Goal: Task Accomplishment & Management: Manage account settings

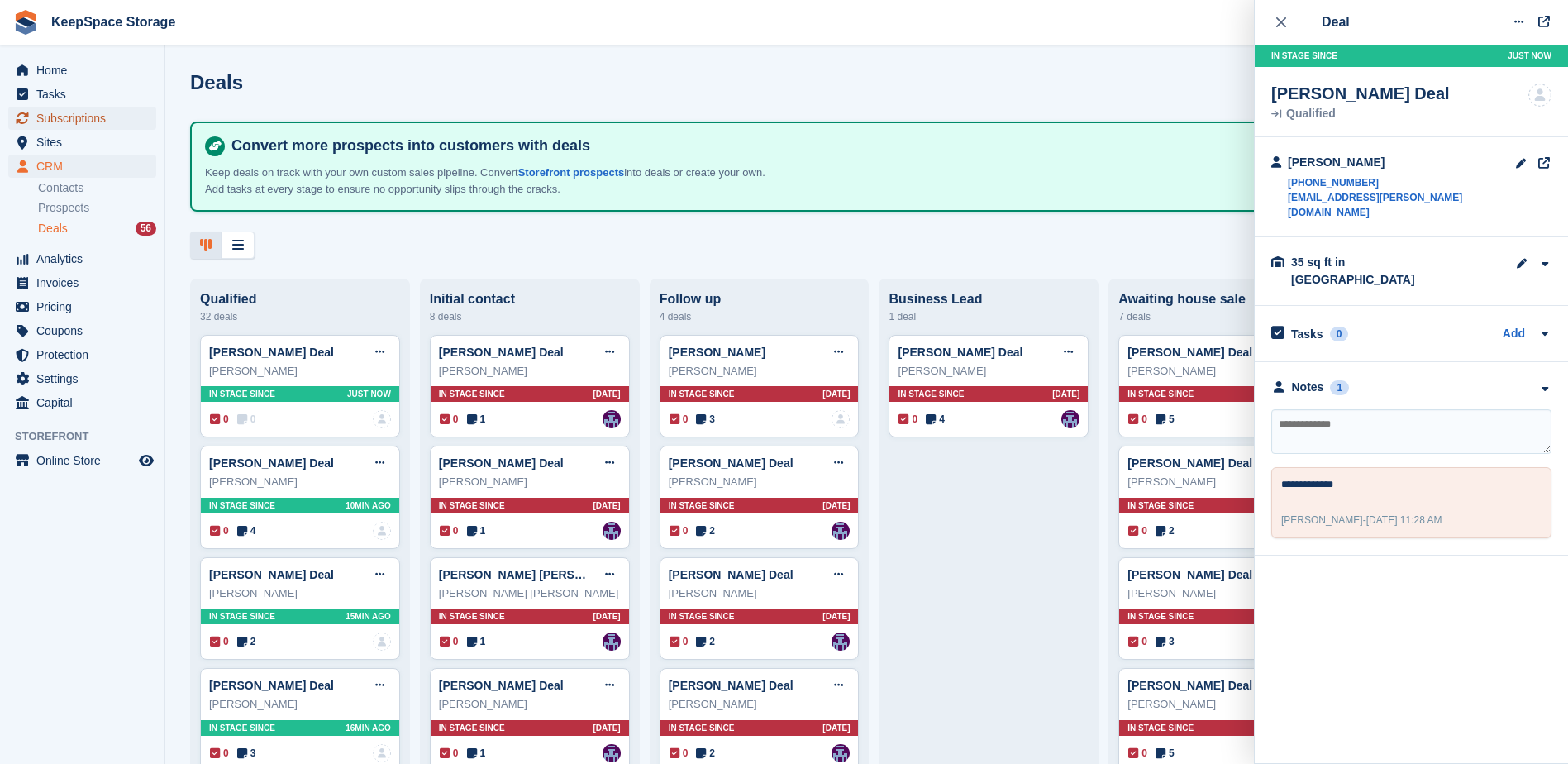
click at [111, 123] on span "Subscriptions" at bounding box center [86, 118] width 99 height 23
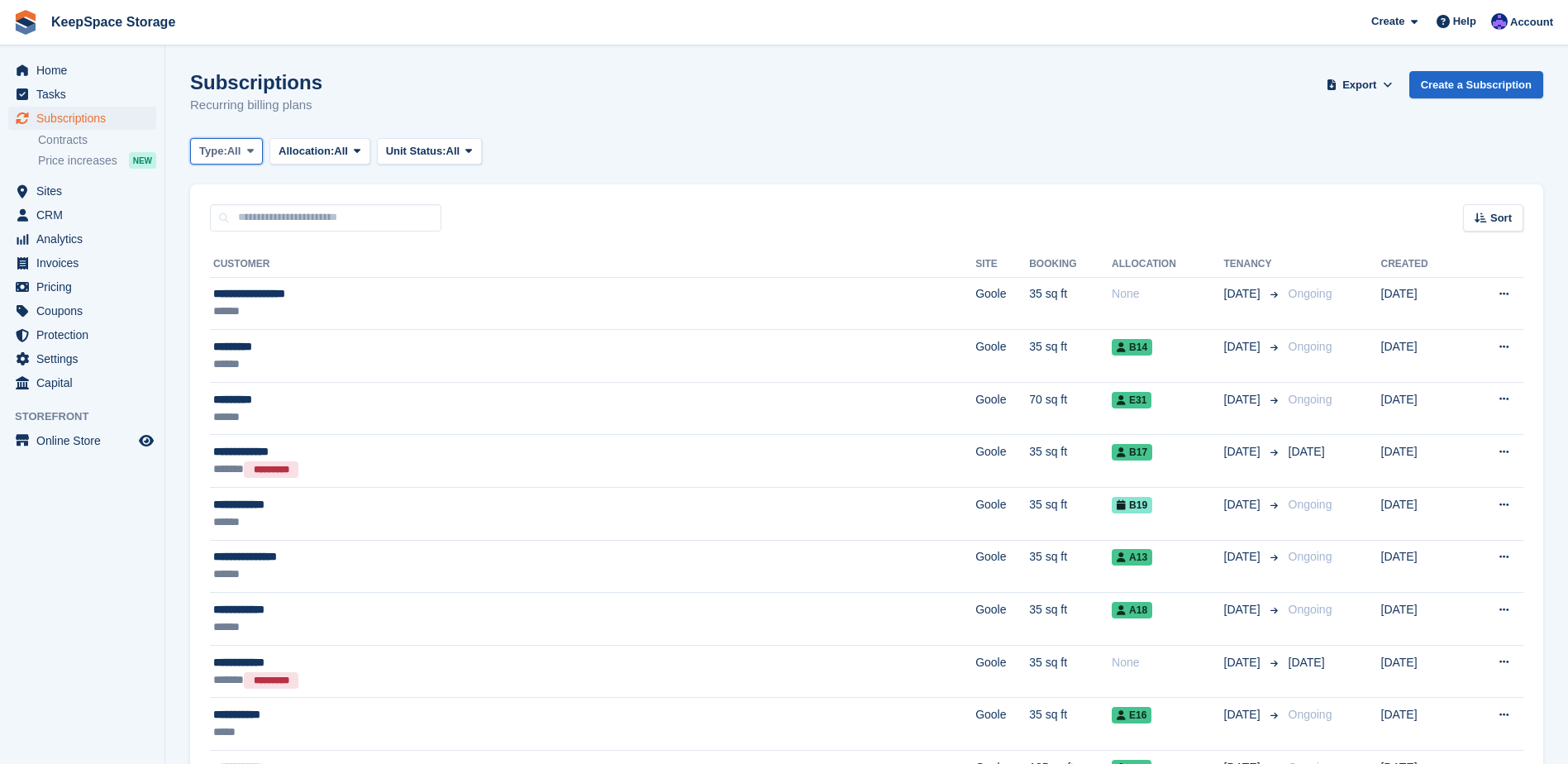
click at [253, 138] on button "Type: All" at bounding box center [227, 151] width 73 height 27
click at [433, 149] on span "Unit Status:" at bounding box center [416, 151] width 61 height 17
click at [424, 246] on link "Overlocked" at bounding box center [456, 249] width 144 height 30
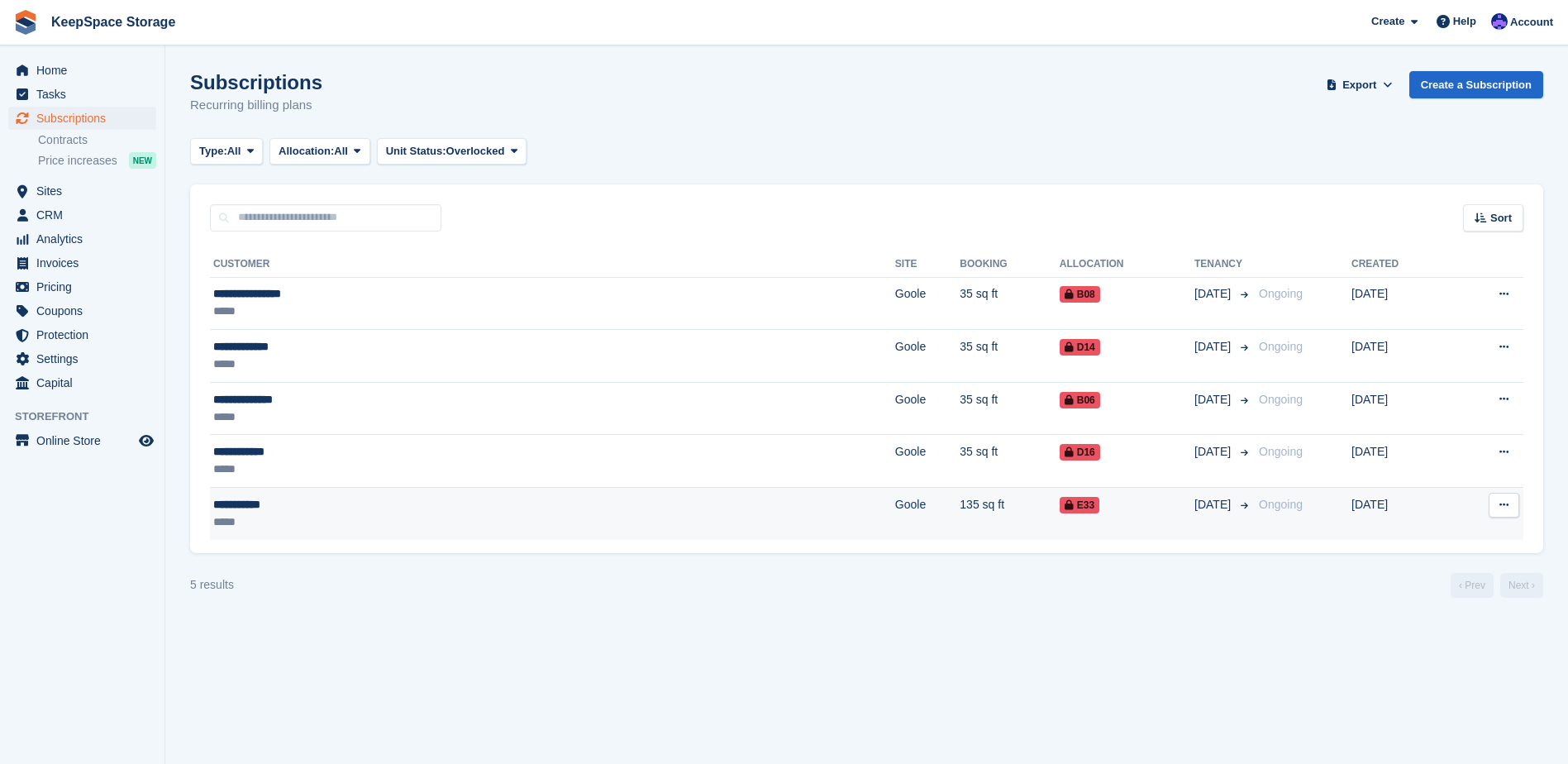
click at [377, 505] on div "**********" at bounding box center [375, 505] width 323 height 17
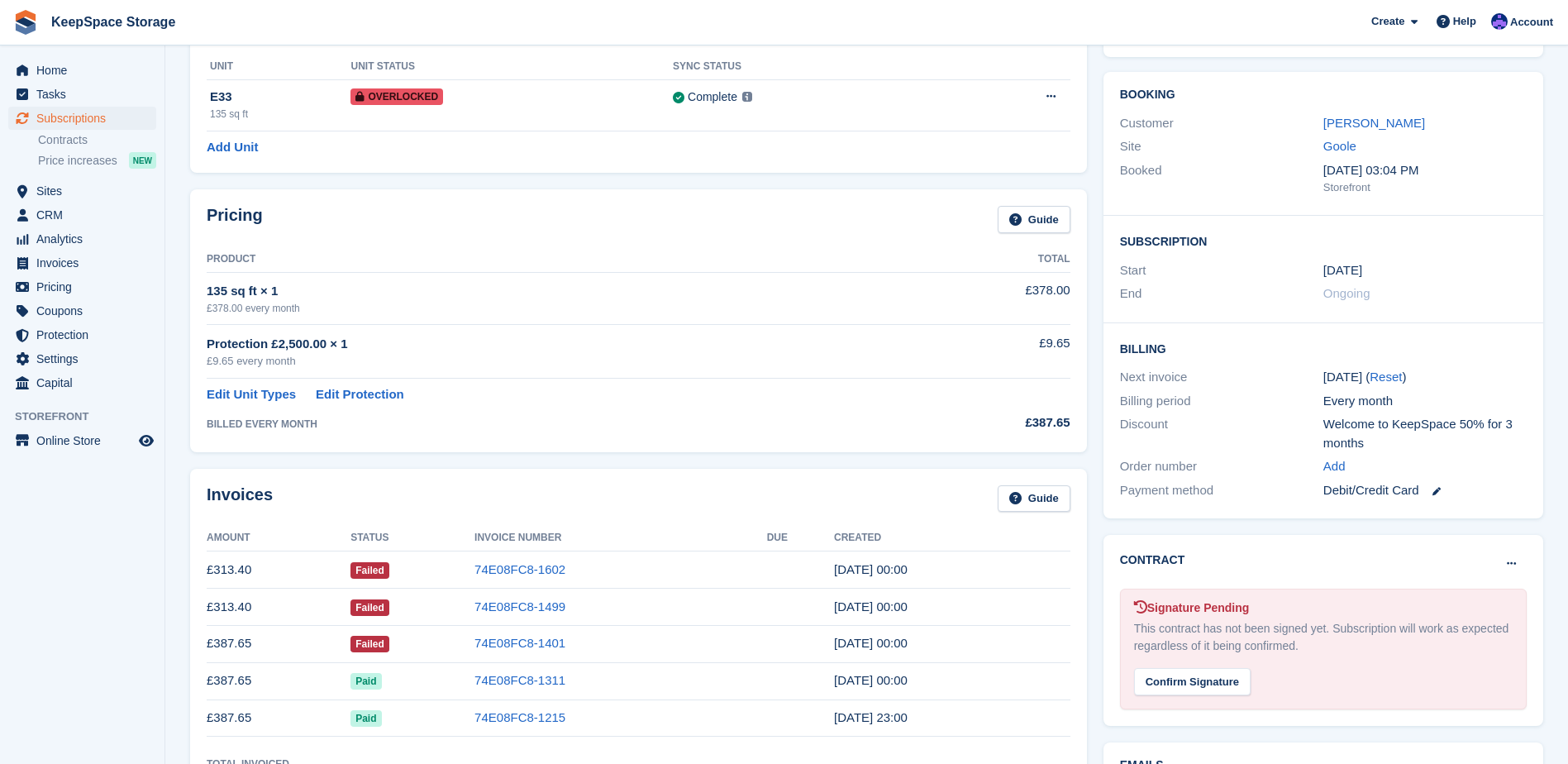
scroll to position [165, 0]
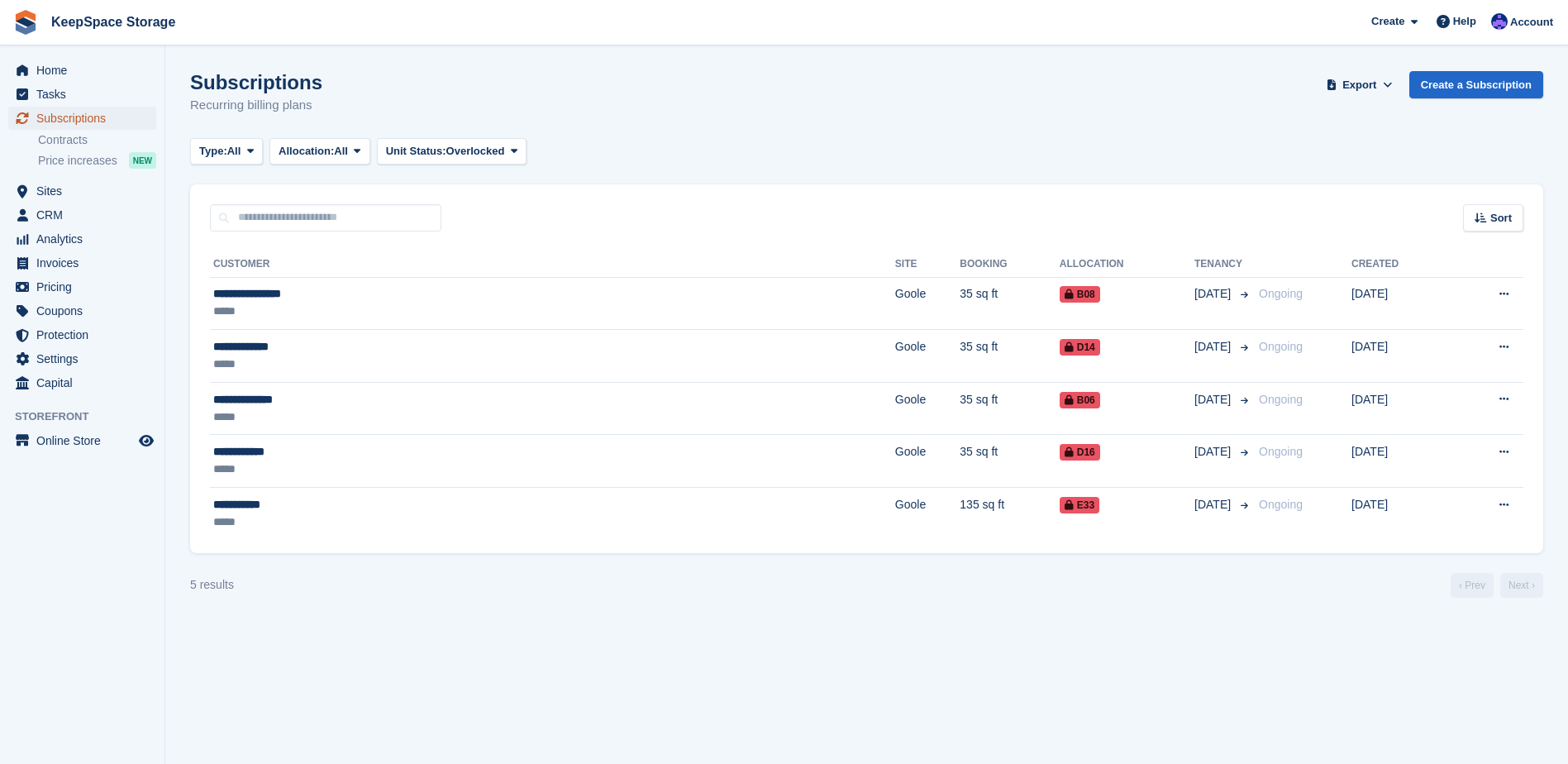
click at [128, 120] on span "Subscriptions" at bounding box center [86, 118] width 99 height 23
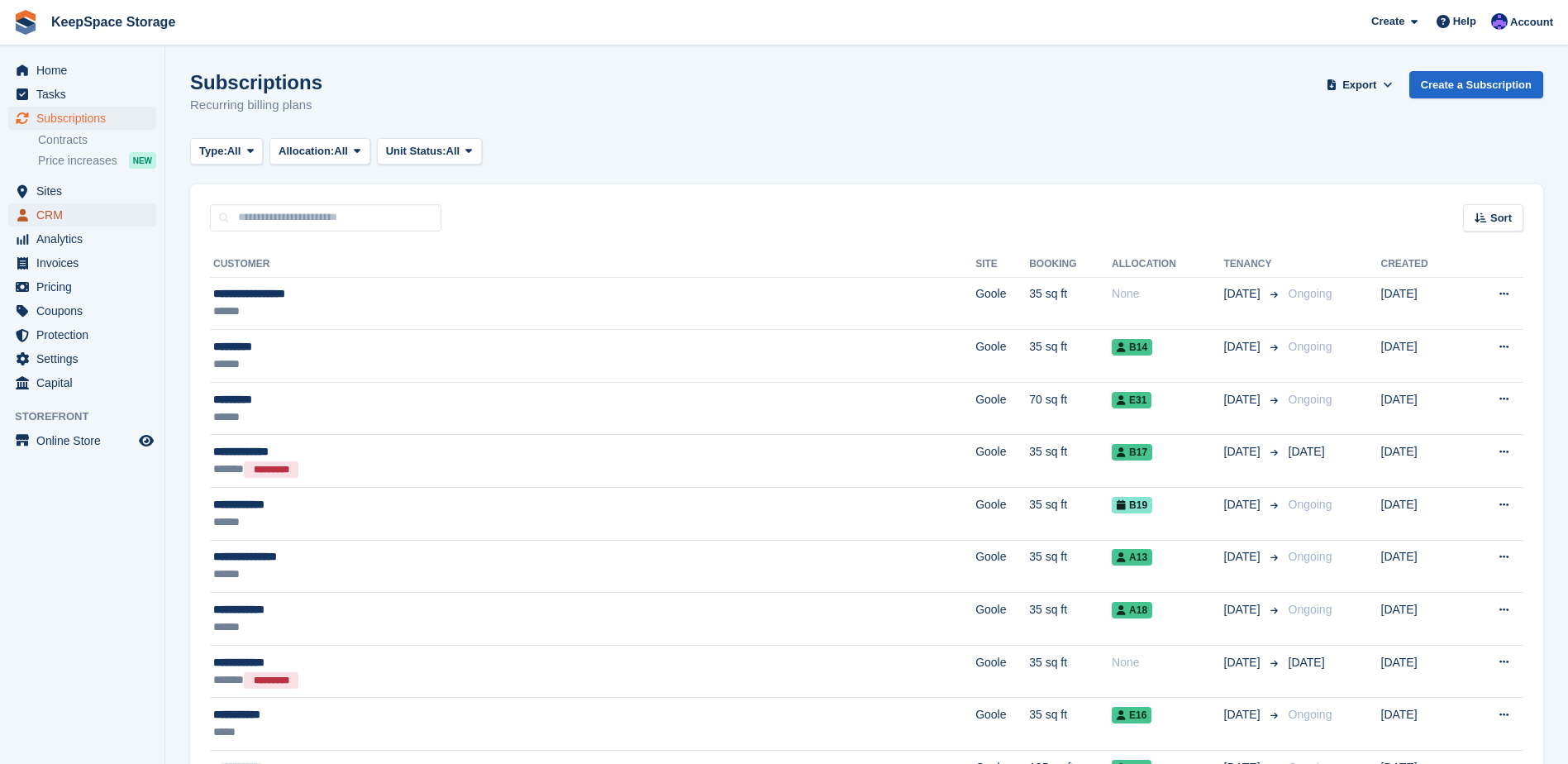
click at [96, 218] on span "CRM" at bounding box center [86, 215] width 99 height 23
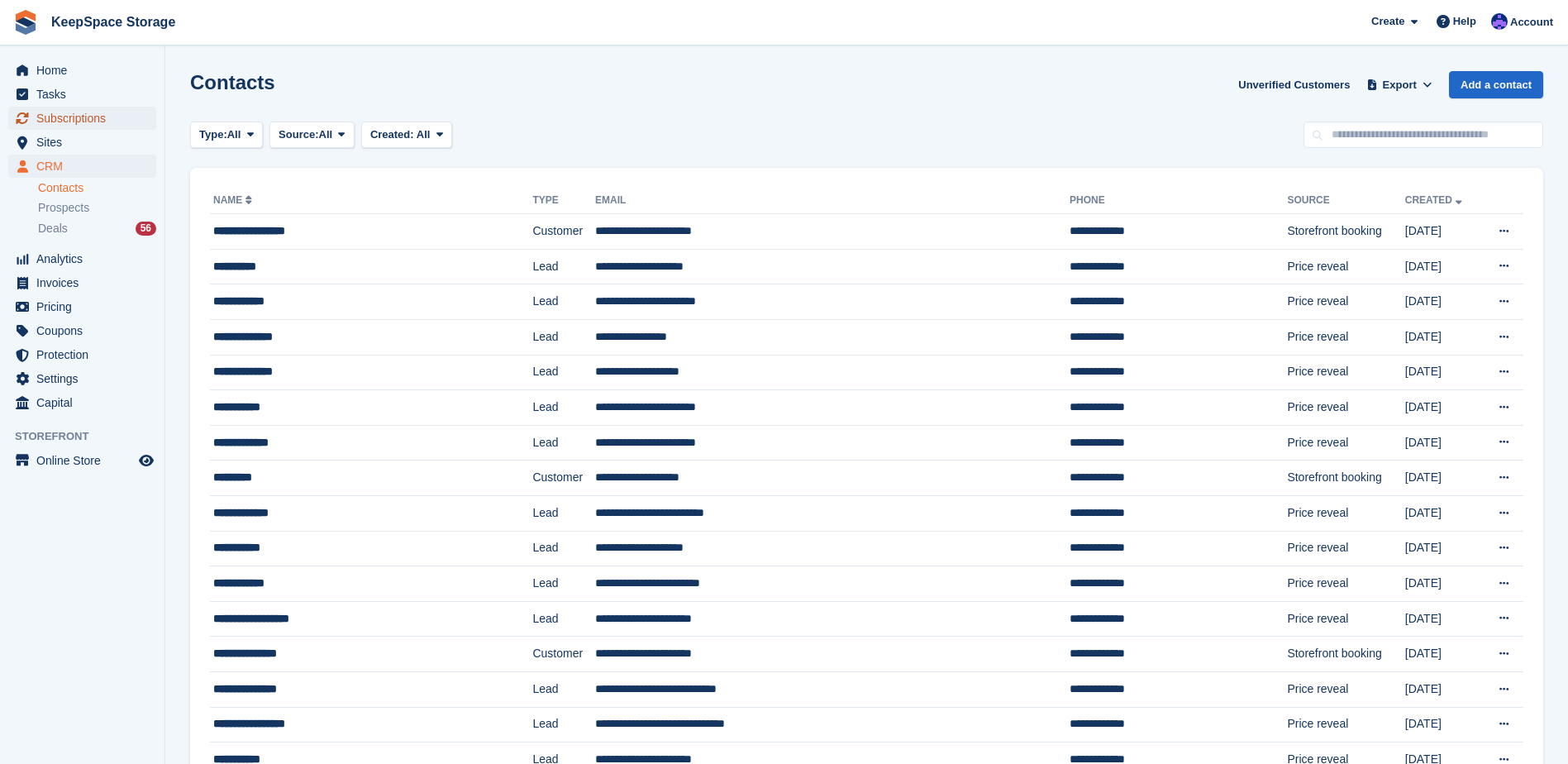
click at [88, 118] on span "Subscriptions" at bounding box center [86, 118] width 99 height 23
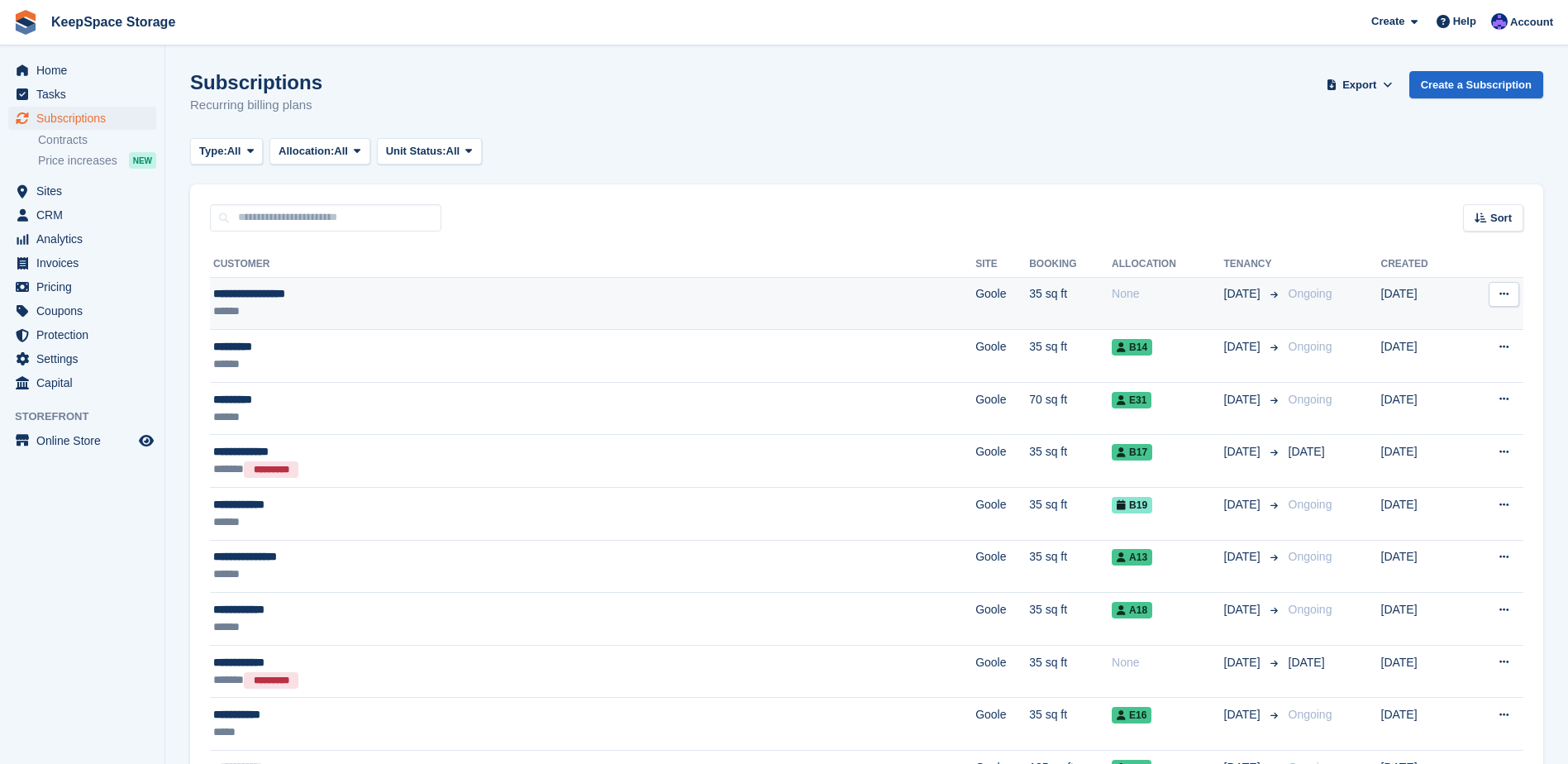
click at [1112, 317] on td "None" at bounding box center [1167, 303] width 111 height 53
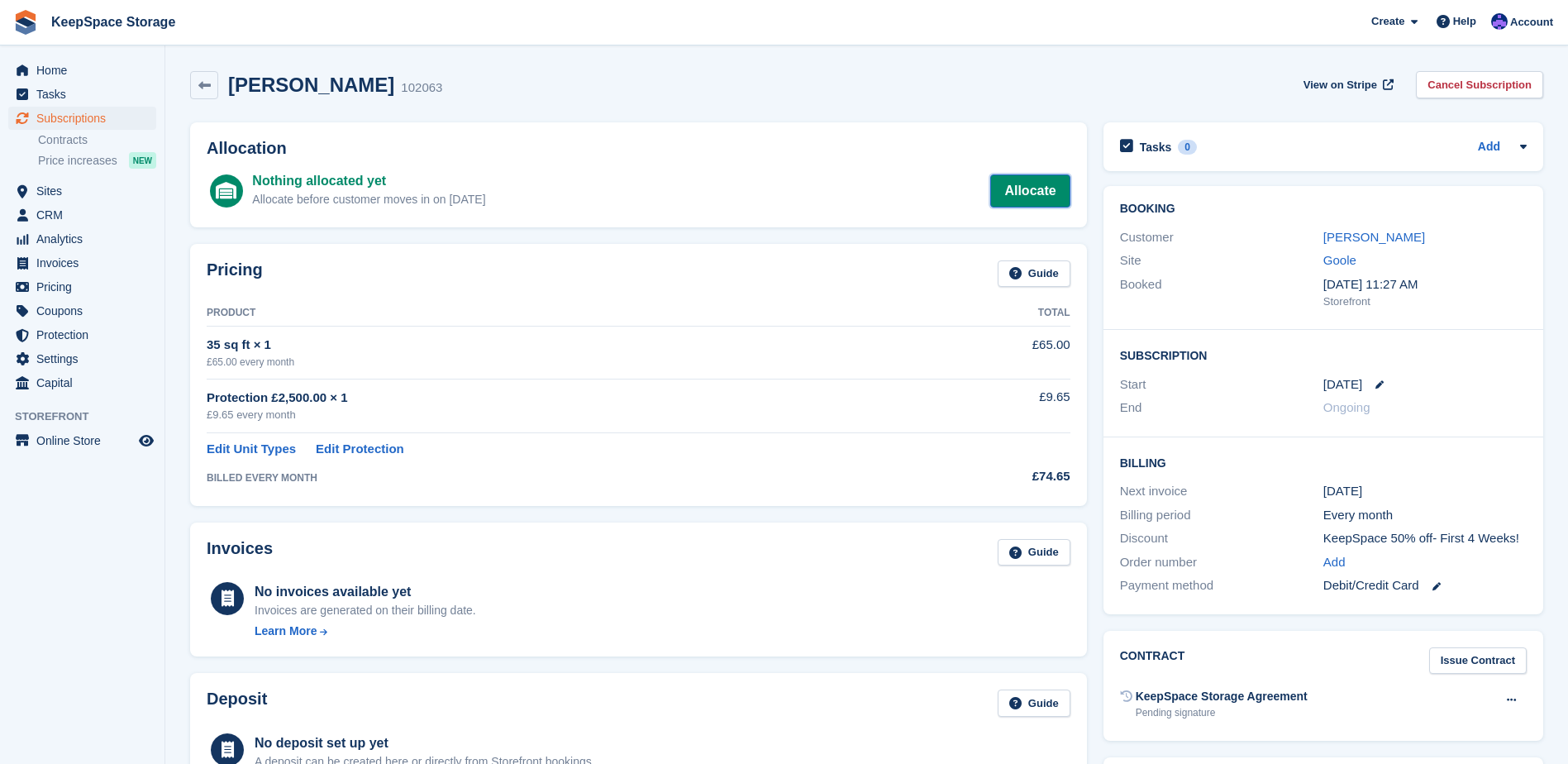
click at [1052, 200] on link "Allocate" at bounding box center [1030, 191] width 79 height 33
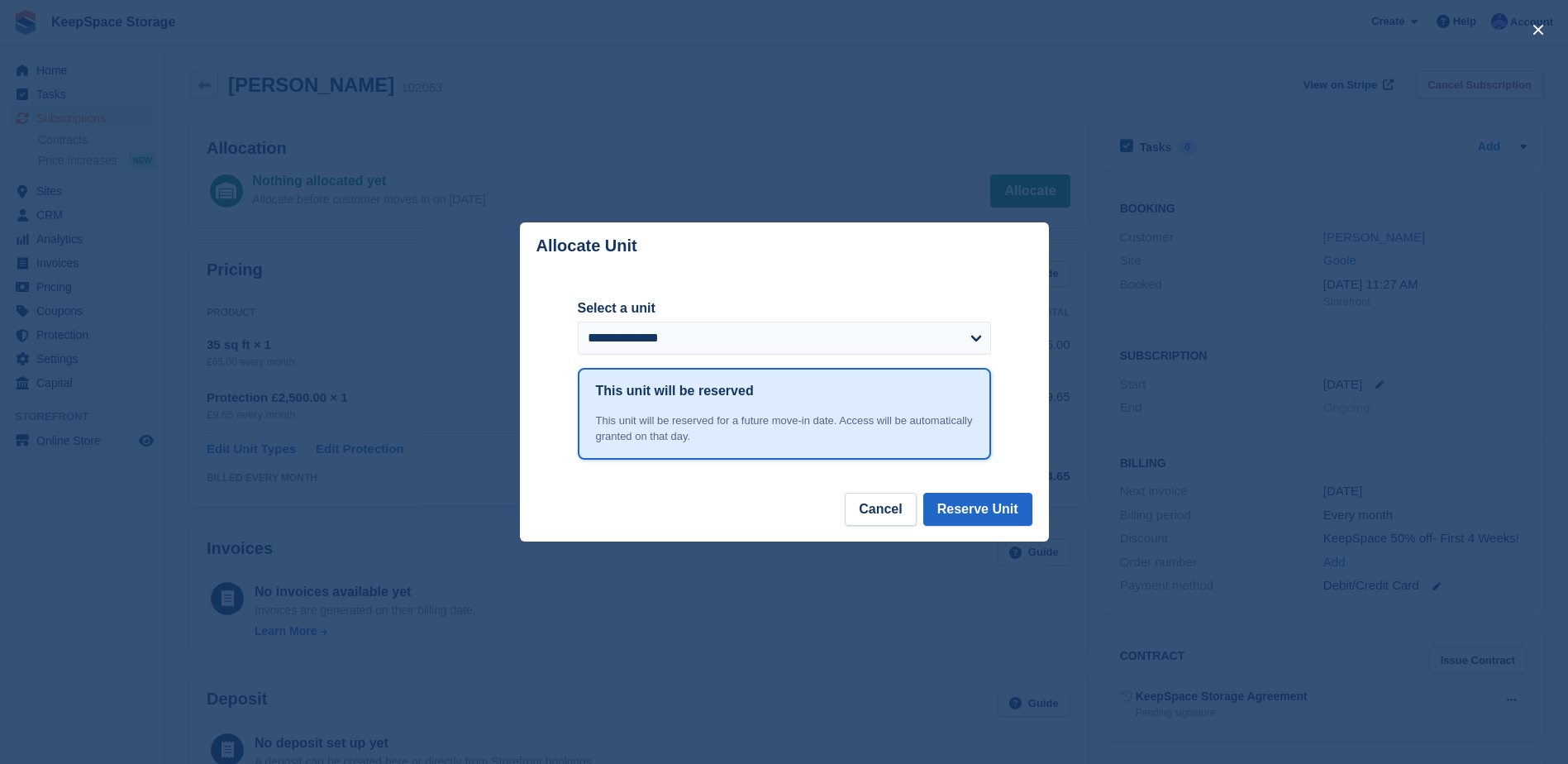
click at [845, 357] on form "**********" at bounding box center [784, 333] width 413 height 69
click at [854, 341] on select "**********" at bounding box center [784, 338] width 413 height 33
select select "*****"
click at [578, 323] on select "**********" at bounding box center [784, 338] width 413 height 33
click at [951, 511] on button "Reserve Unit" at bounding box center [977, 510] width 109 height 33
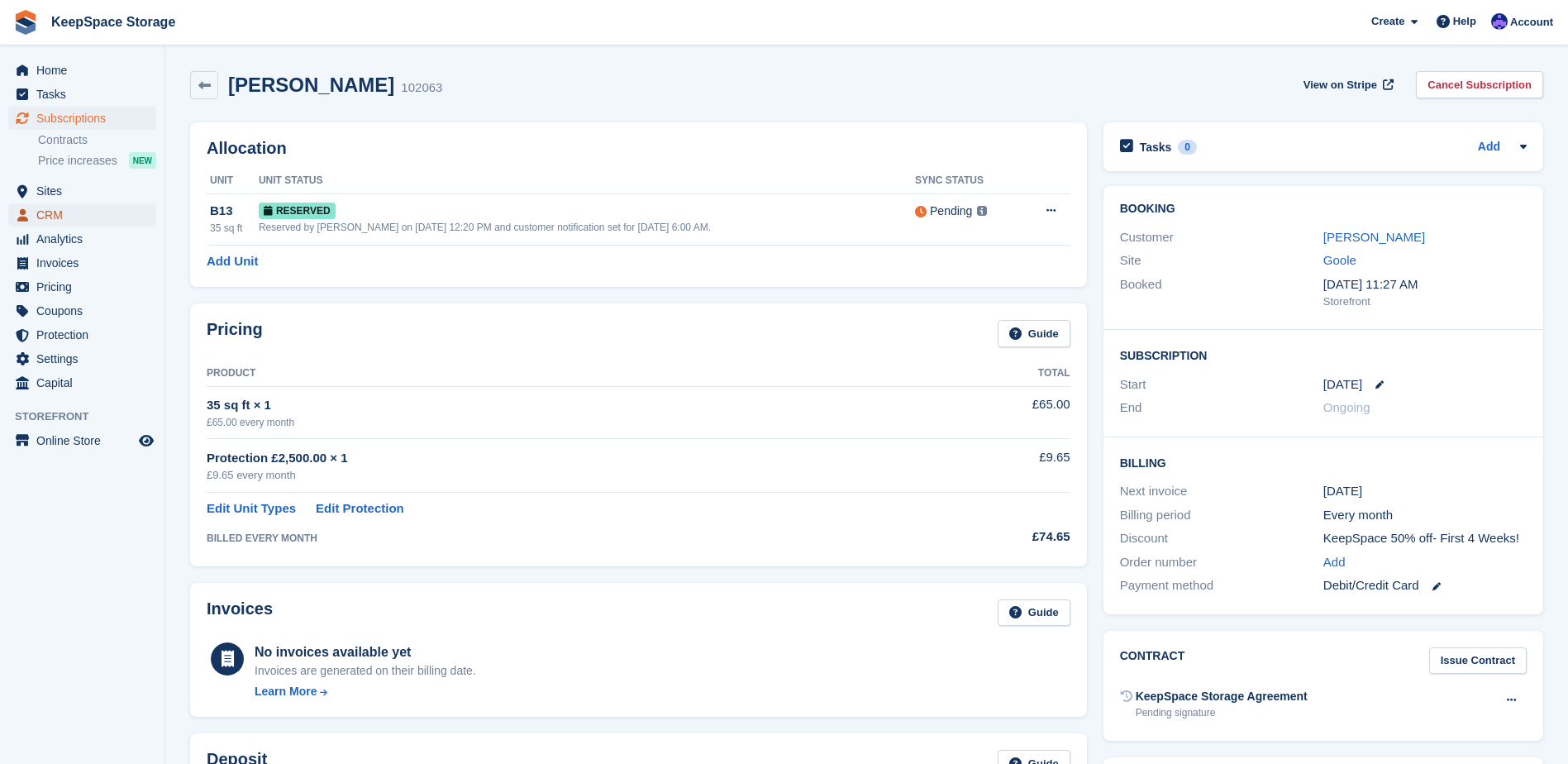
click at [86, 209] on span "CRM" at bounding box center [86, 215] width 99 height 23
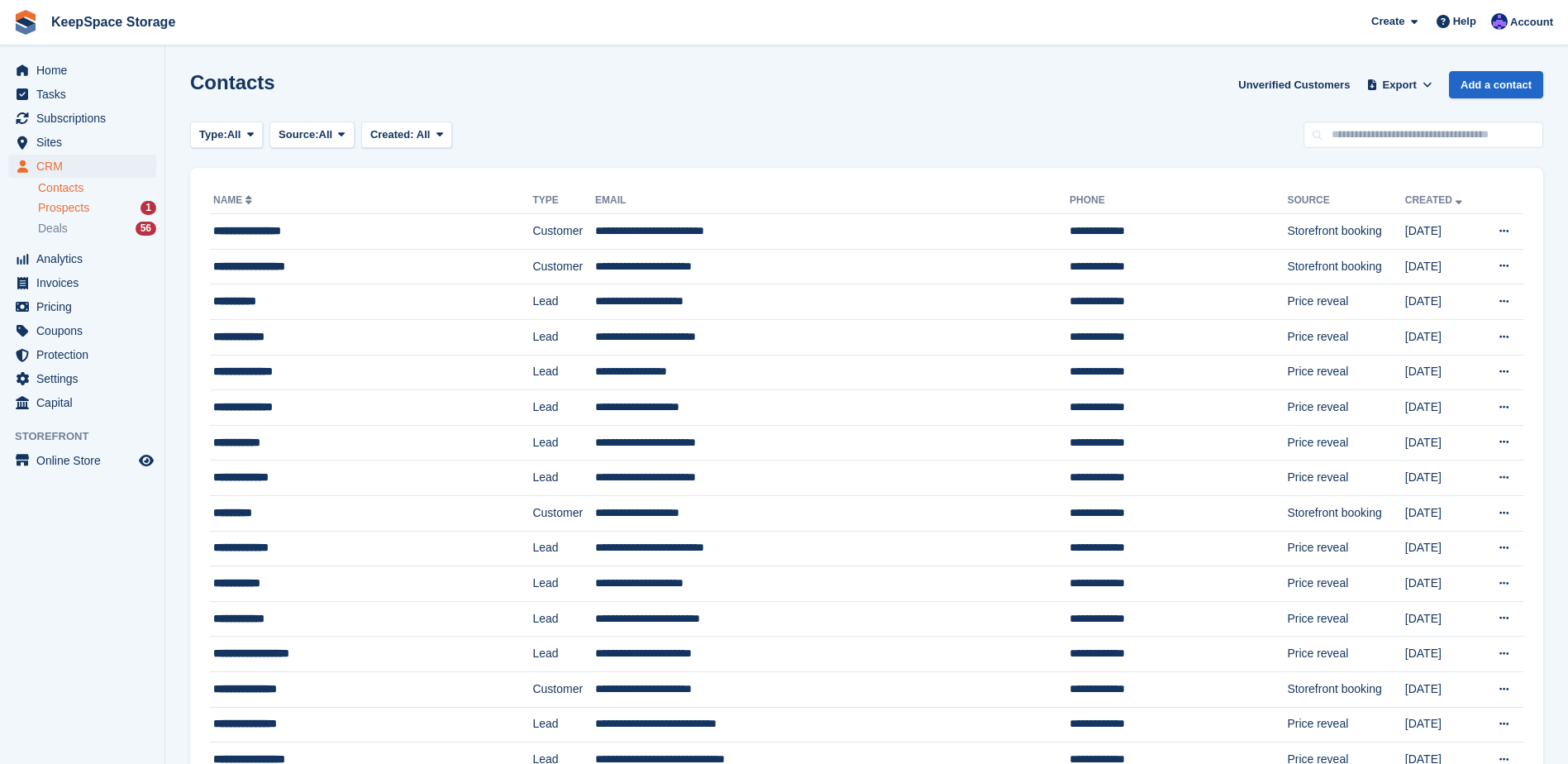
click at [77, 204] on span "Prospects" at bounding box center [64, 208] width 52 height 16
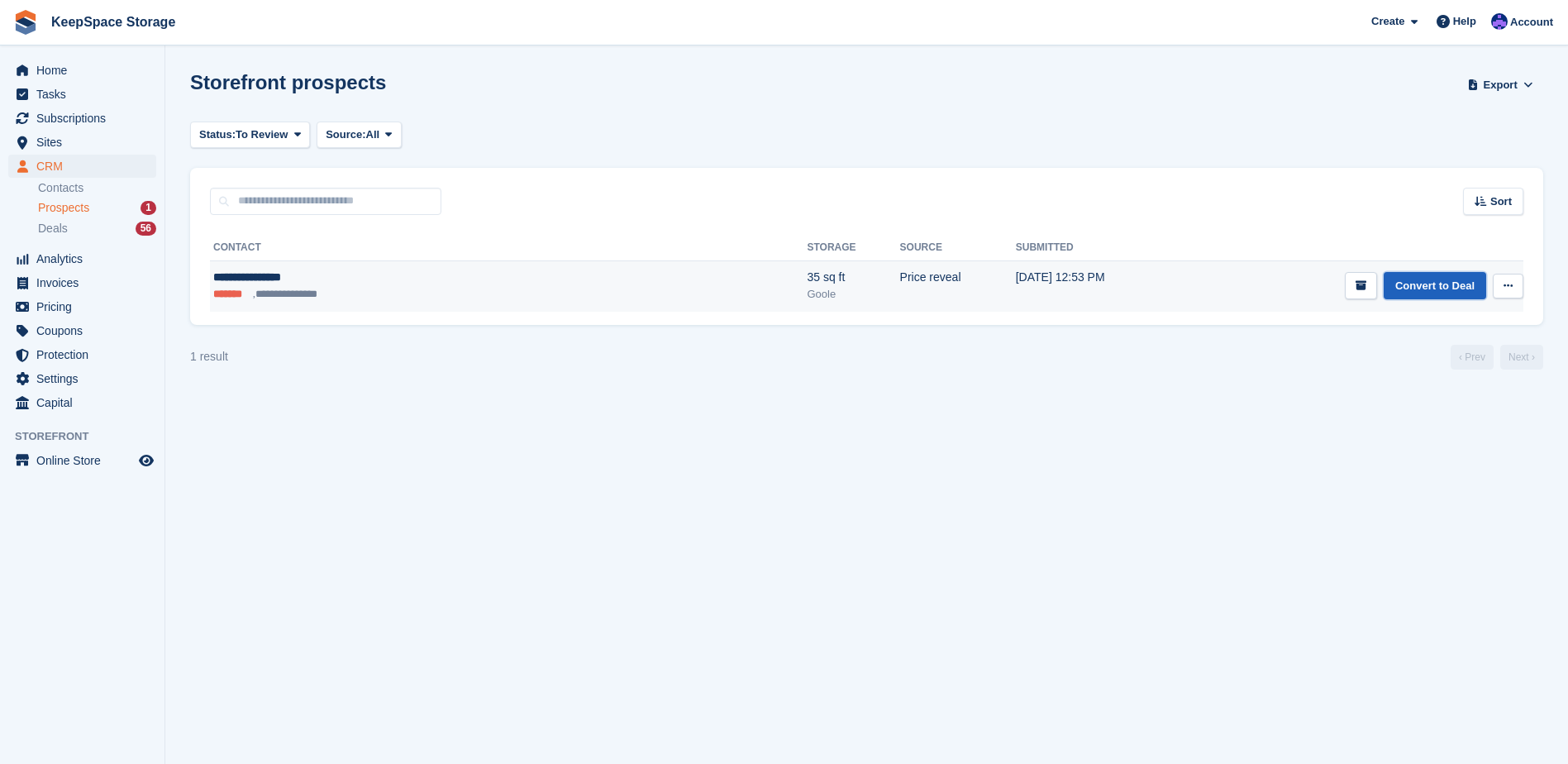
click at [1430, 283] on link "Convert to Deal" at bounding box center [1434, 285] width 102 height 27
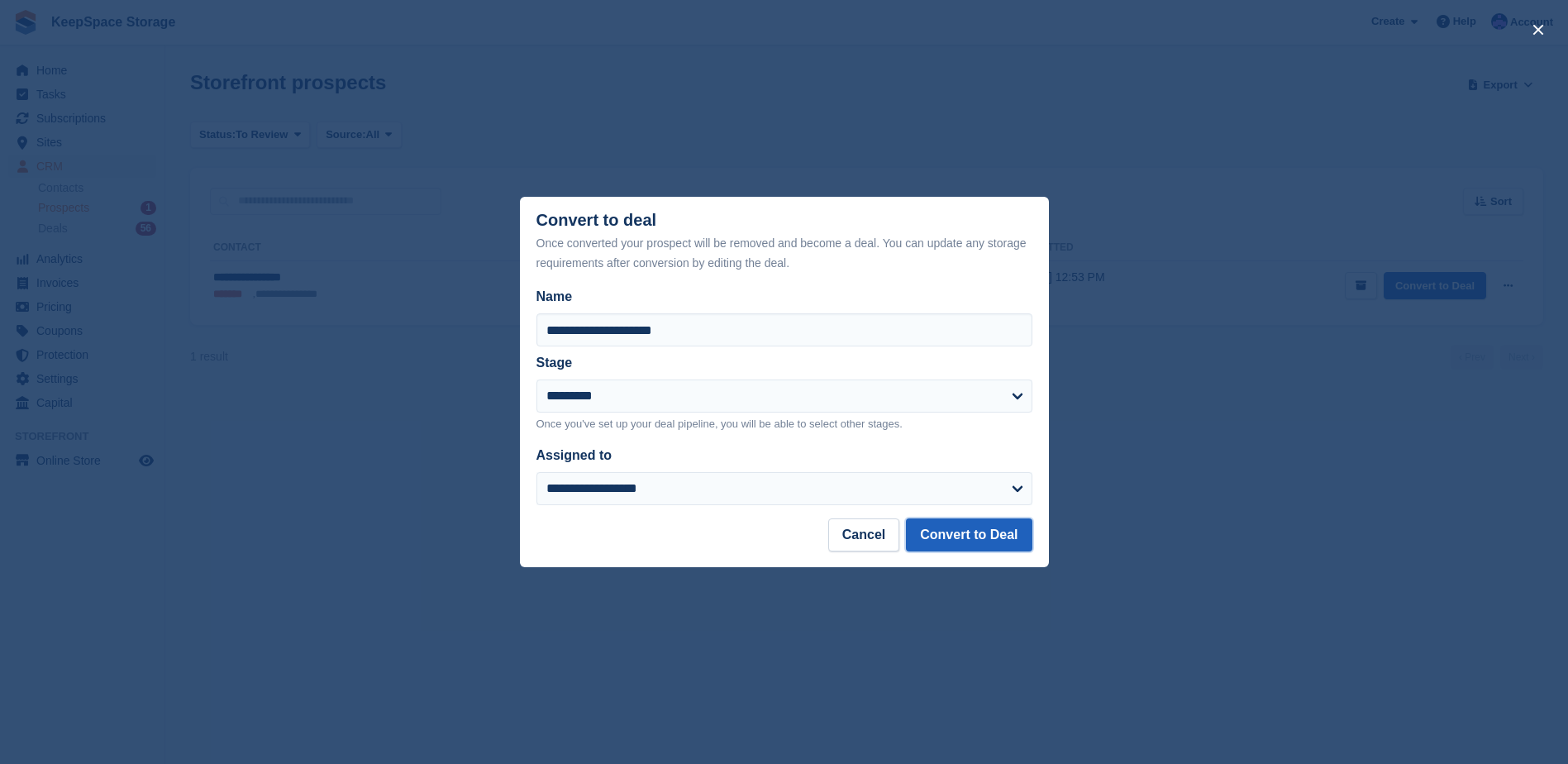
click at [995, 545] on button "Convert to Deal" at bounding box center [968, 535] width 125 height 33
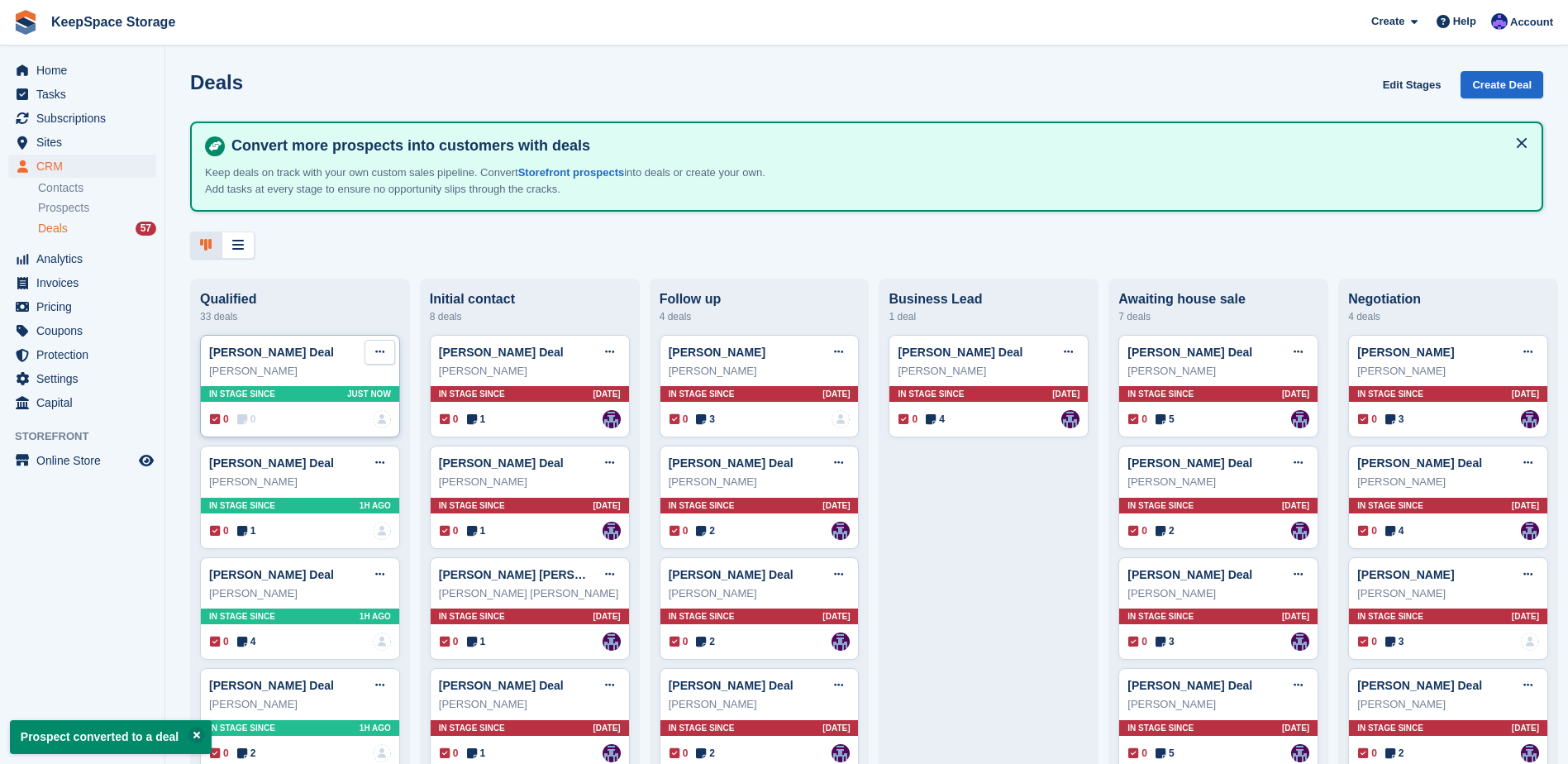
click at [384, 358] on button at bounding box center [380, 352] width 31 height 25
click at [321, 424] on p "Mark as won" at bounding box center [315, 420] width 144 height 22
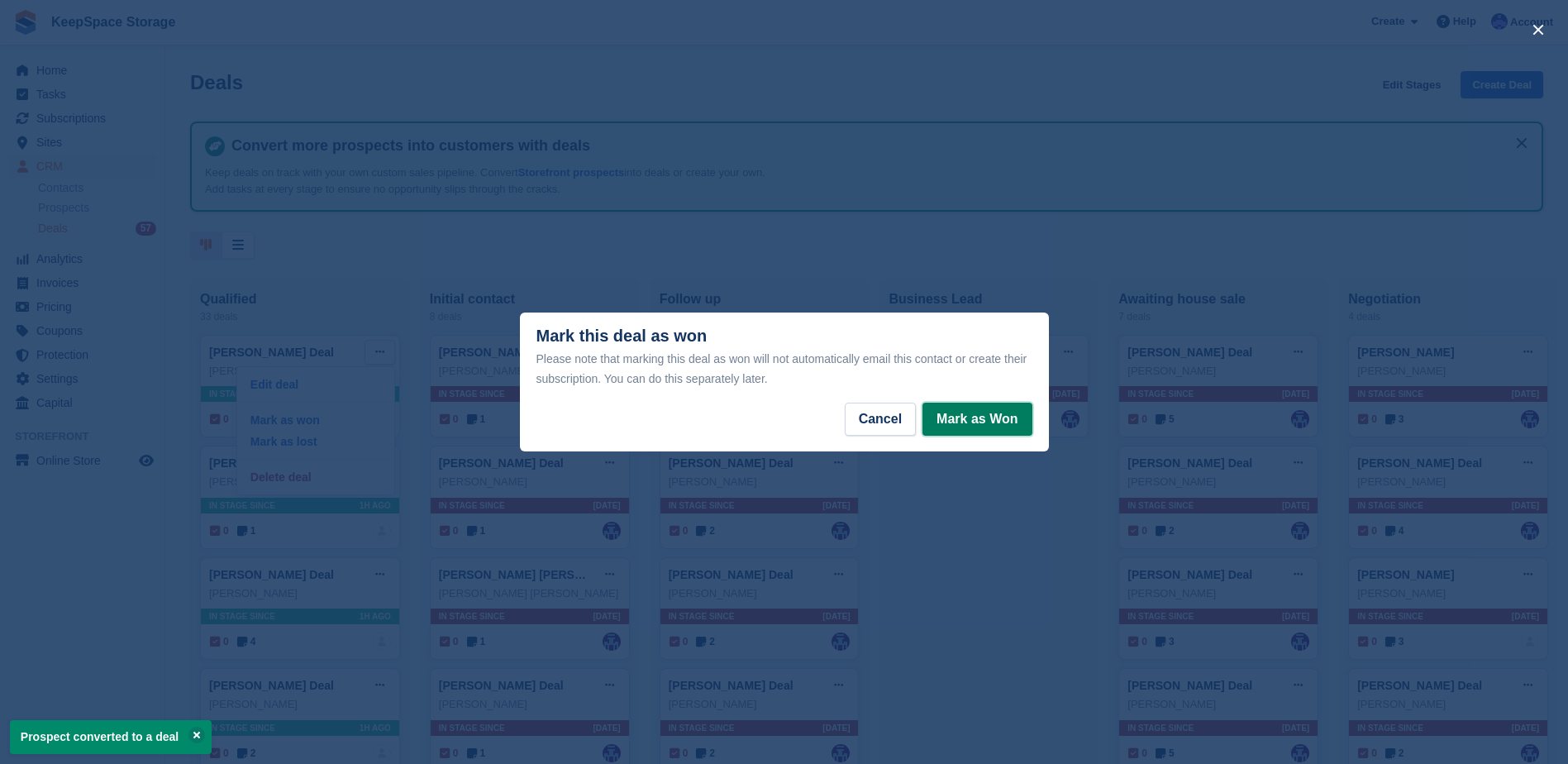
click at [981, 423] on button "Mark as Won" at bounding box center [976, 419] width 109 height 33
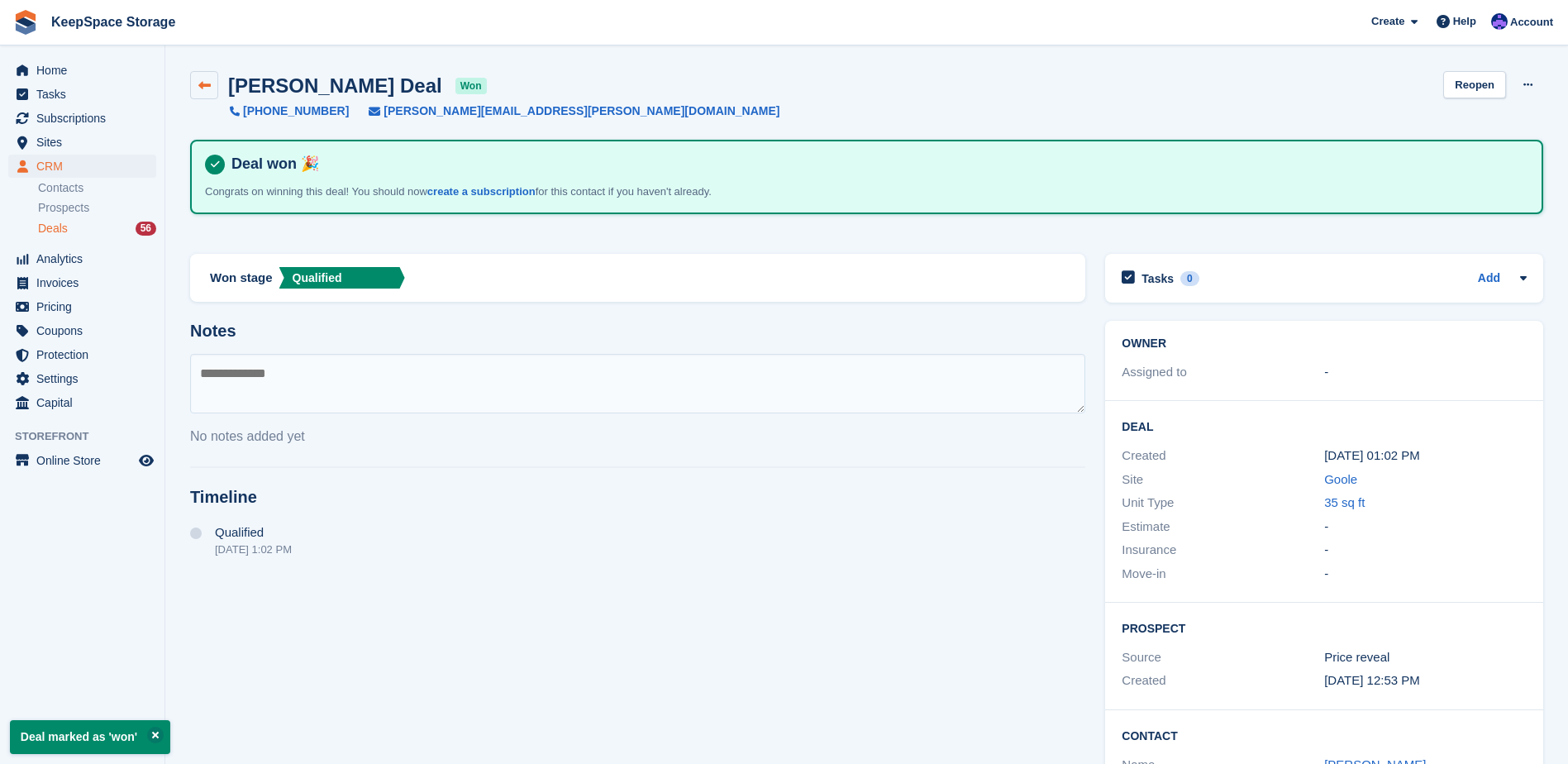
click at [207, 81] on icon at bounding box center [204, 85] width 12 height 12
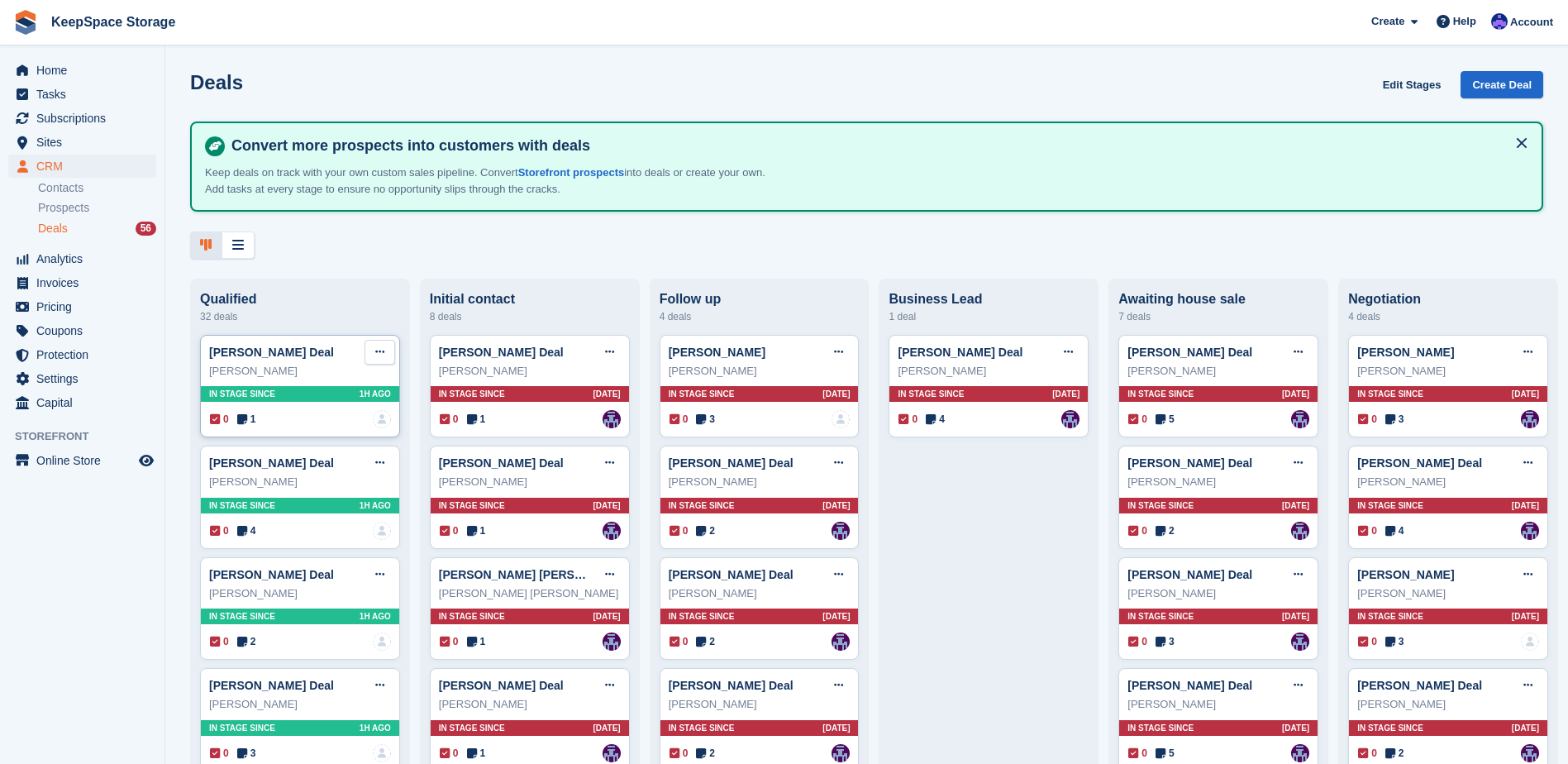
click at [371, 358] on button at bounding box center [380, 352] width 31 height 25
click at [349, 422] on p "Mark as won" at bounding box center [315, 420] width 144 height 22
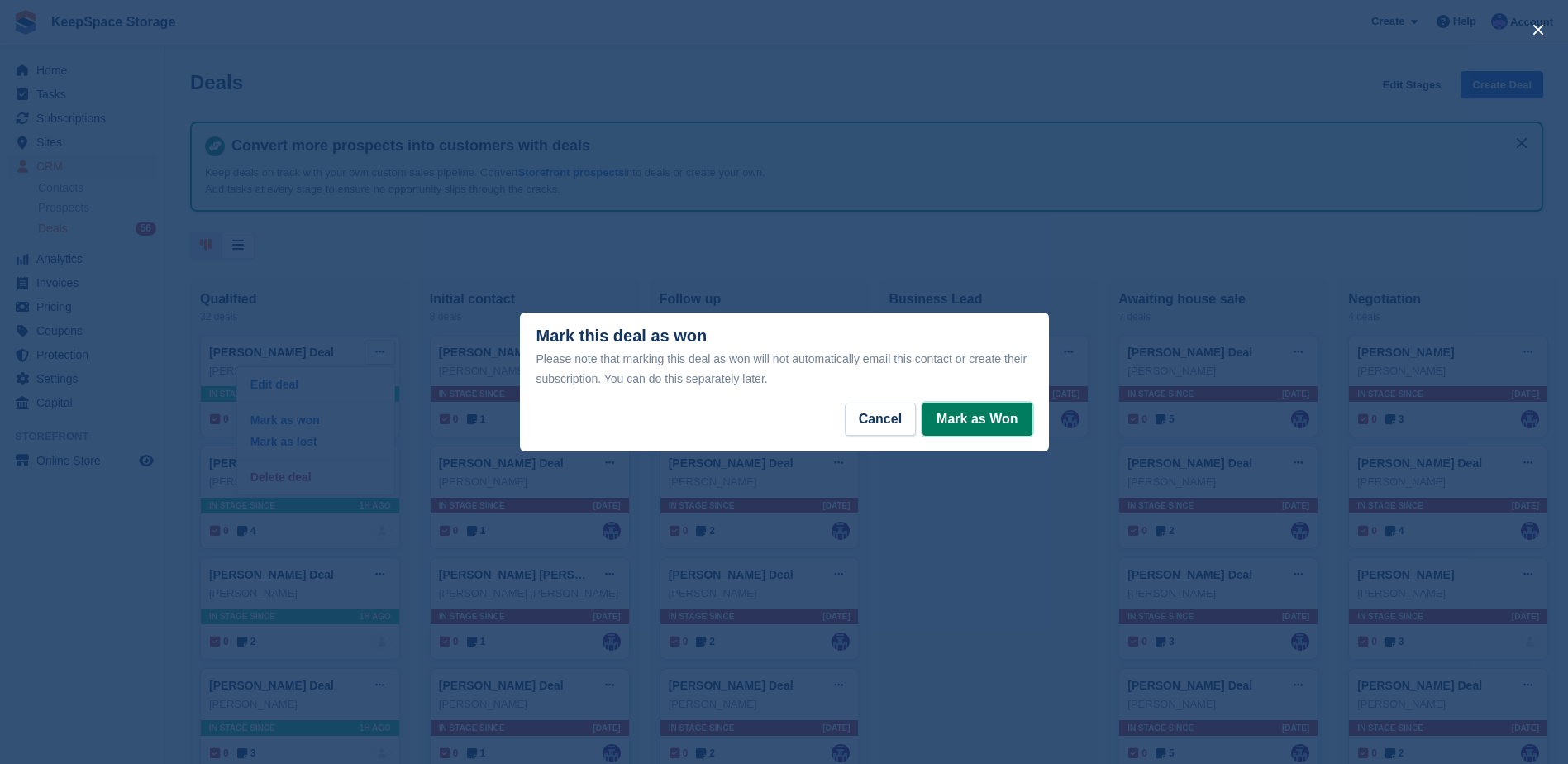
click at [984, 421] on button "Mark as Won" at bounding box center [976, 419] width 109 height 33
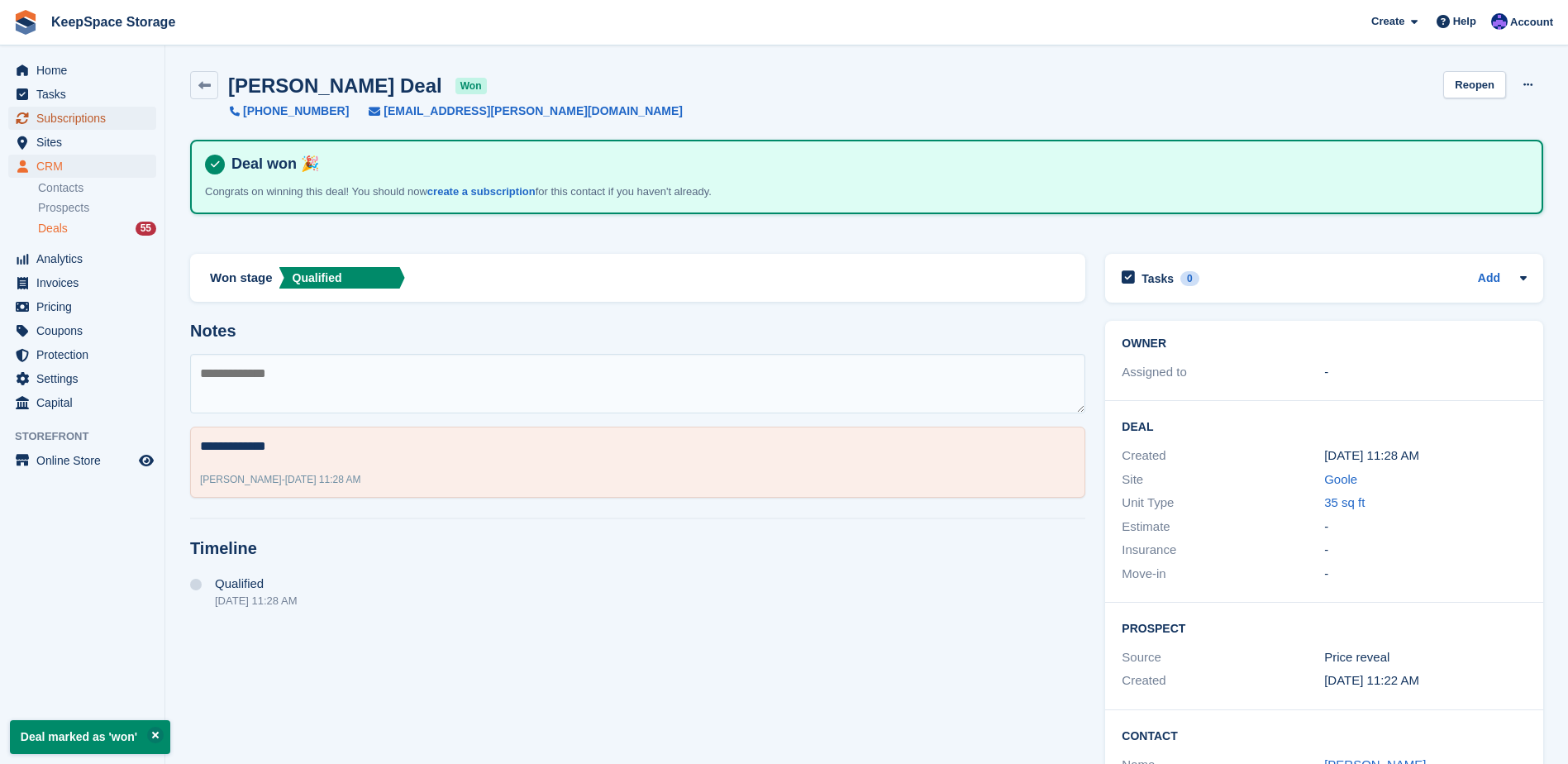
click at [90, 112] on span "Subscriptions" at bounding box center [86, 118] width 99 height 23
